Goal: Information Seeking & Learning: Learn about a topic

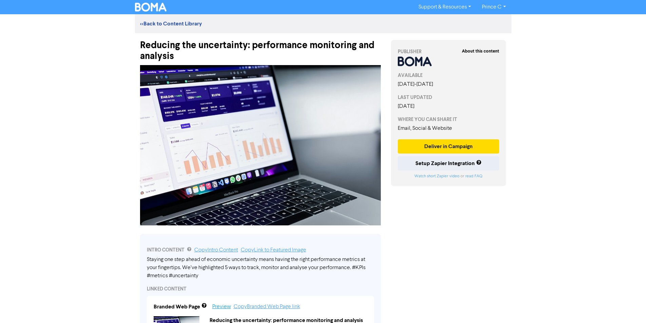
click at [224, 307] on link "Preview" at bounding box center [221, 306] width 19 height 5
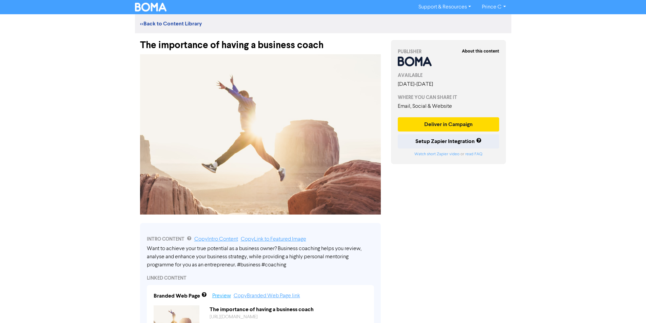
click at [223, 296] on link "Preview" at bounding box center [221, 295] width 19 height 5
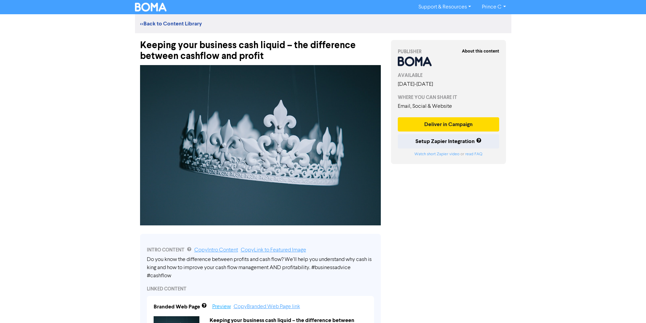
click at [225, 307] on link "Preview" at bounding box center [221, 306] width 19 height 5
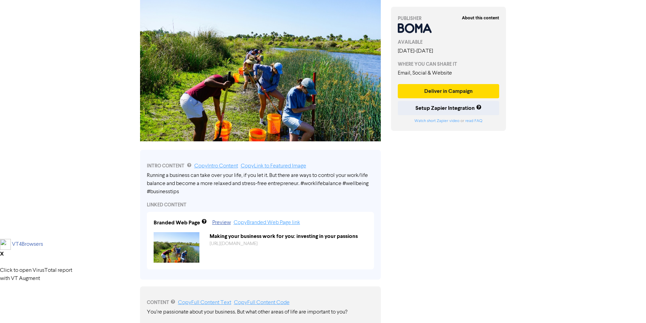
scroll to position [136, 0]
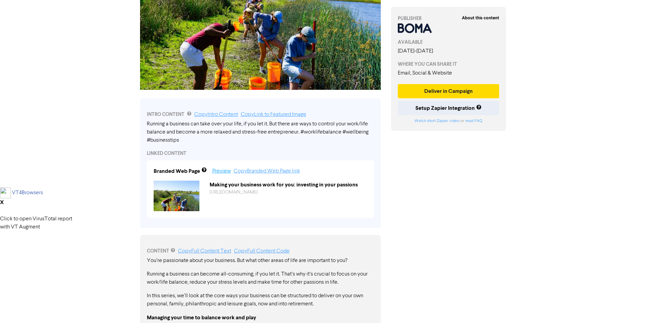
click at [215, 169] on link "Preview" at bounding box center [221, 171] width 19 height 5
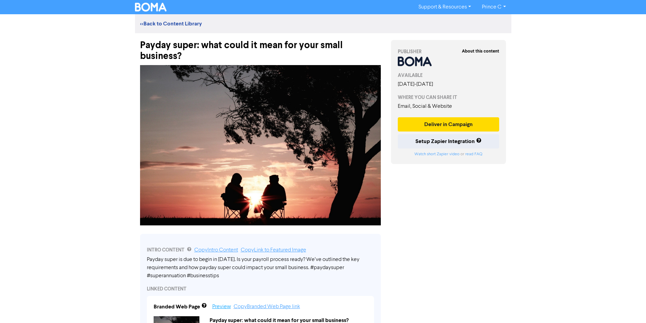
click at [223, 309] on link "Preview" at bounding box center [221, 306] width 19 height 5
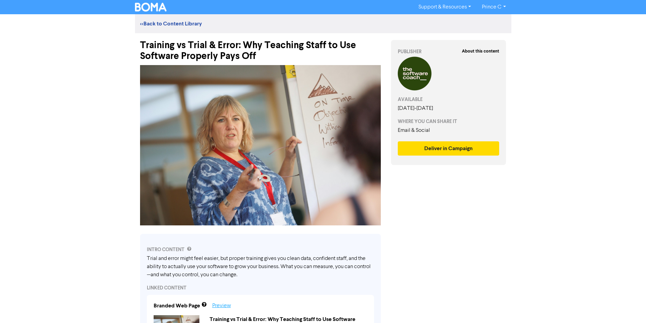
click at [224, 303] on link "Preview" at bounding box center [221, 305] width 19 height 5
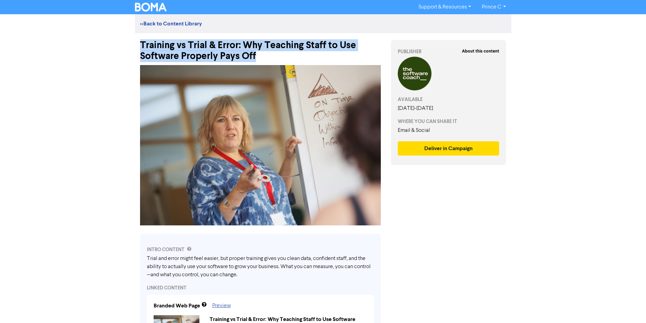
drag, startPoint x: 293, startPoint y: 57, endPoint x: 137, endPoint y: 49, distance: 155.8
click at [137, 49] on div "Training vs Trial & Error: Why Teaching Staff to Use Software Properly Pays Off" at bounding box center [260, 47] width 251 height 28
copy div "Training vs Trial & Error: Why Teaching Staff to Use Software Properly Pays Off"
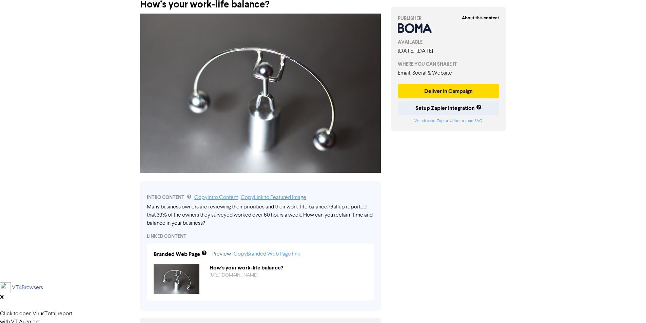
scroll to position [68, 0]
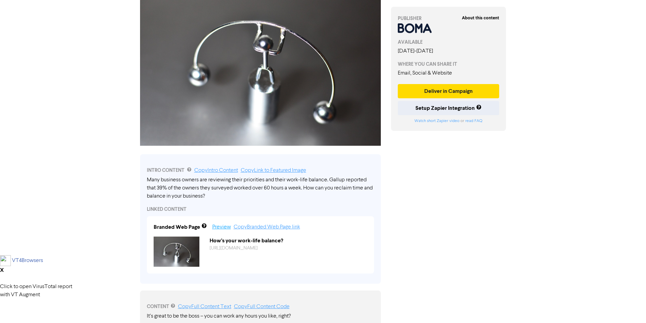
click at [218, 226] on link "Preview" at bounding box center [221, 226] width 19 height 5
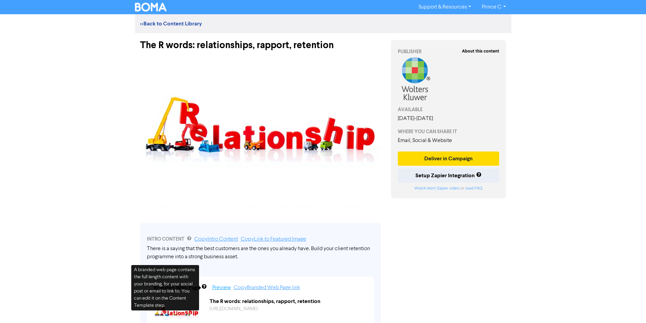
click at [217, 289] on link "Preview" at bounding box center [221, 287] width 19 height 5
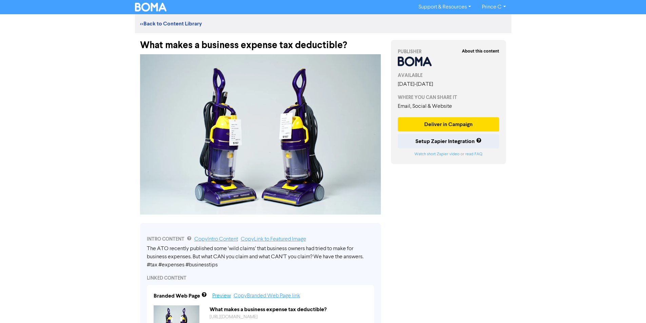
click at [214, 296] on link "Preview" at bounding box center [221, 295] width 19 height 5
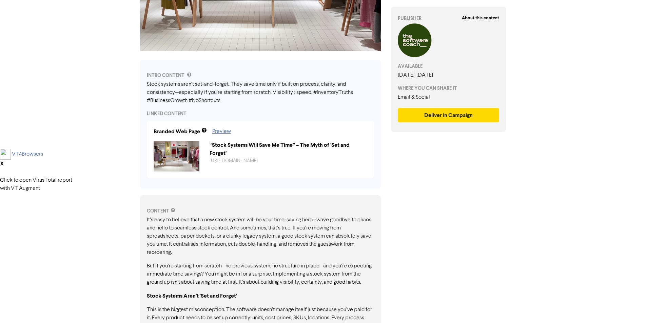
scroll to position [143, 0]
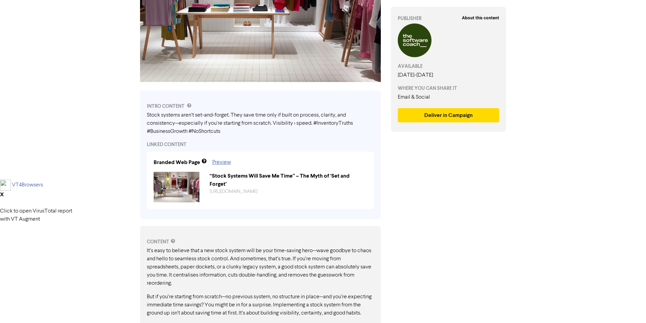
click at [598, 176] on div "Support & Resources Video Tutorials FAQ & Guides Marketing Education Prince C L…" at bounding box center [323, 18] width 646 height 323
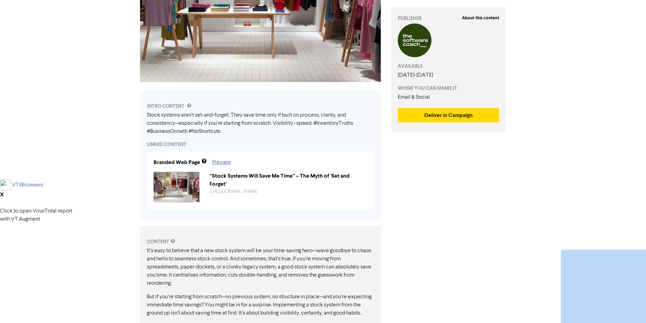
click at [599, 176] on div "Support & Resources Video Tutorials FAQ & Guides Marketing Education Prince C L…" at bounding box center [323, 18] width 646 height 323
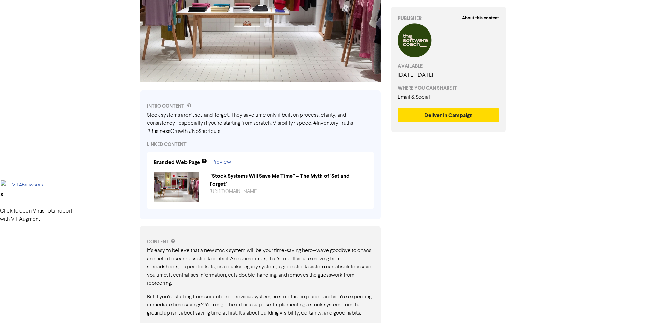
click at [615, 132] on div "Support & Resources Video Tutorials FAQ & Guides Marketing Education Prince C L…" at bounding box center [323, 18] width 646 height 323
click at [601, 147] on div "Support & Resources Video Tutorials FAQ & Guides Marketing Education Prince C L…" at bounding box center [323, 18] width 646 height 323
drag, startPoint x: 571, startPoint y: 67, endPoint x: 571, endPoint y: 81, distance: 13.2
click at [573, 79] on div "Support & Resources Video Tutorials FAQ & Guides Marketing Education Prince C L…" at bounding box center [323, 18] width 646 height 323
drag, startPoint x: 571, startPoint y: 81, endPoint x: 342, endPoint y: 196, distance: 257.0
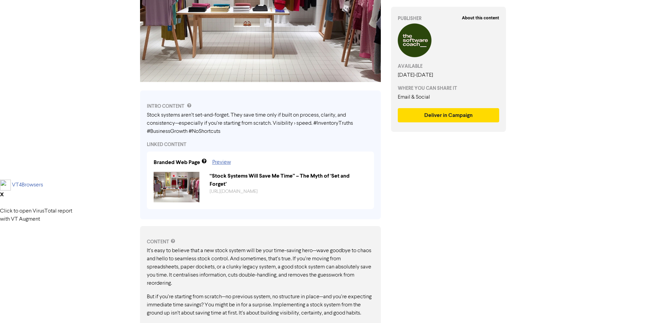
click at [570, 89] on div "Support & Resources Video Tutorials FAQ & Guides Marketing Education Prince C L…" at bounding box center [323, 18] width 646 height 323
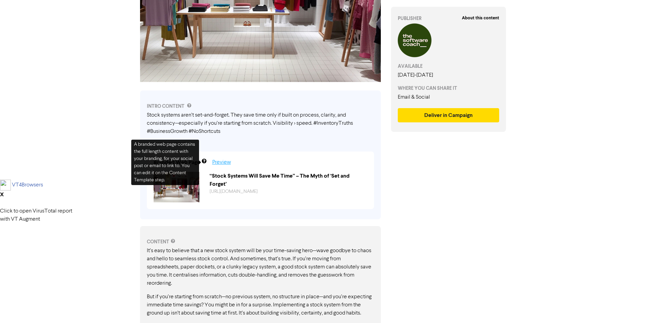
click at [224, 165] on link "Preview" at bounding box center [221, 162] width 19 height 5
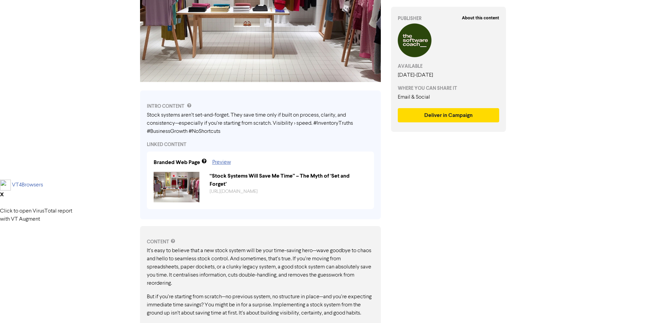
click at [532, 180] on html "Support & Resources Video Tutorials FAQ & Guides Marketing Education Prince C L…" at bounding box center [323, 18] width 646 height 323
click at [533, 180] on html "Support & Resources Video Tutorials FAQ & Guides Marketing Education Prince C L…" at bounding box center [323, 18] width 646 height 323
click at [525, 180] on html "Support & Resources Video Tutorials FAQ & Guides Marketing Education Prince C L…" at bounding box center [323, 18] width 646 height 323
click at [523, 180] on html "Support & Resources Video Tutorials FAQ & Guides Marketing Education Prince C L…" at bounding box center [323, 18] width 646 height 323
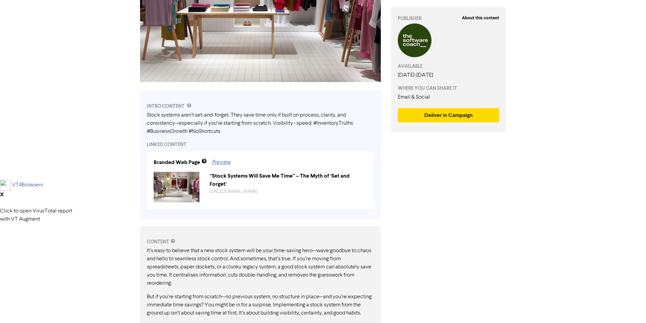
click at [511, 234] on div "About this content PUBLISHER AVAILABLE May 27th, 2025 - May 29th, 2026 WHERE YO…" at bounding box center [448, 310] width 125 height 840
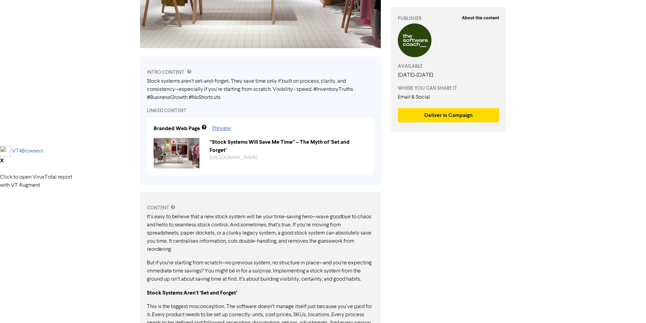
scroll to position [8, 0]
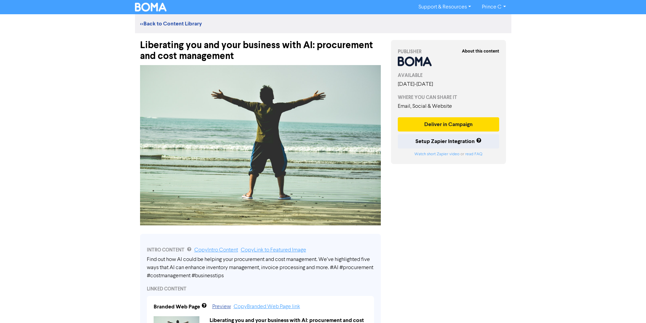
click at [218, 311] on div "Preview Copy Branded Web Page link" at bounding box center [250, 307] width 100 height 8
click at [218, 309] on link "Preview" at bounding box center [221, 306] width 19 height 5
